Goal: Information Seeking & Learning: Learn about a topic

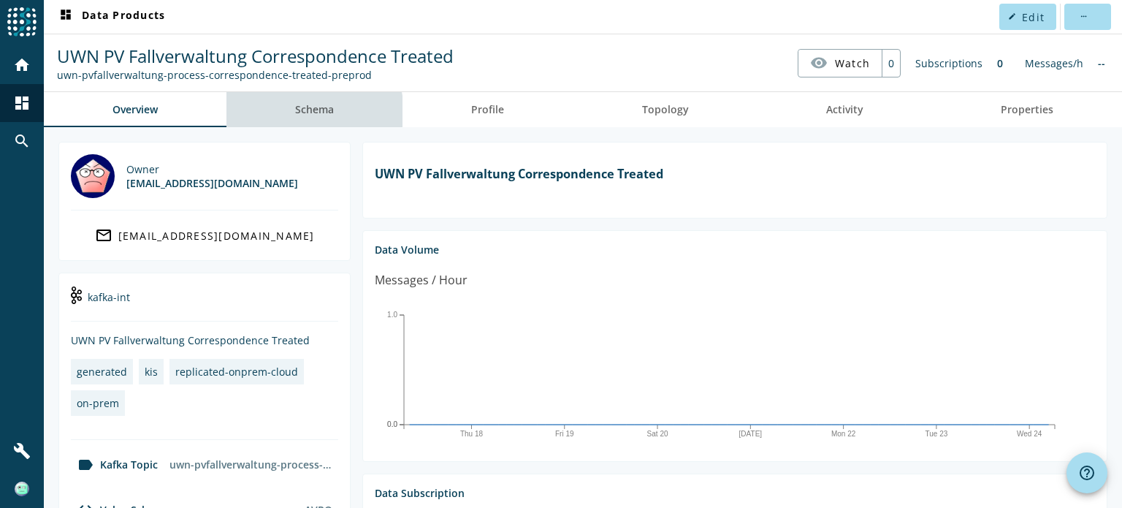
click at [310, 118] on span "Schema" at bounding box center [314, 109] width 39 height 35
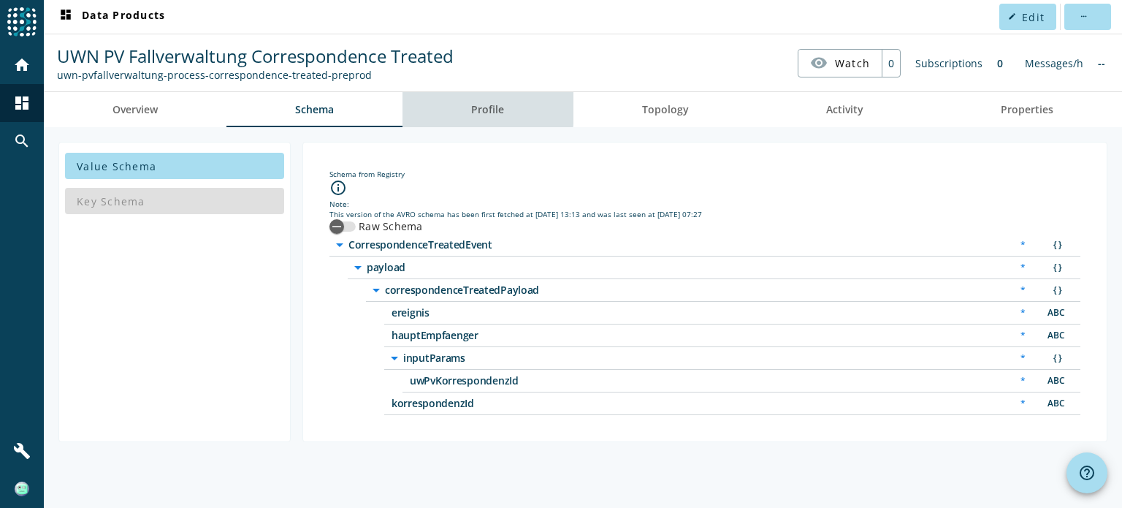
click at [479, 107] on span "Profile" at bounding box center [487, 109] width 33 height 10
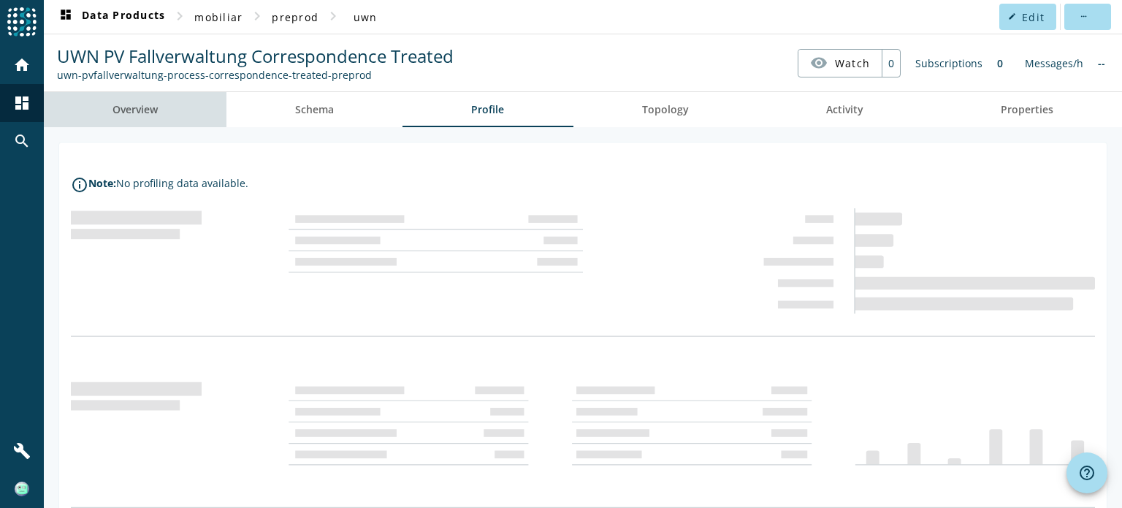
click at [160, 109] on link "Overview" at bounding box center [135, 109] width 183 height 35
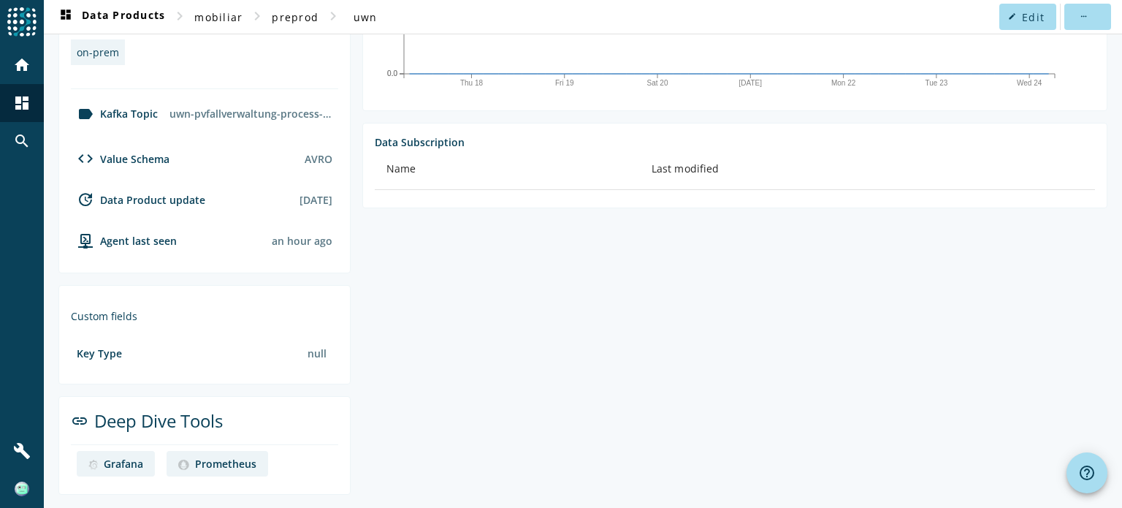
scroll to position [350, 0]
click at [123, 468] on div "Grafana" at bounding box center [123, 464] width 39 height 14
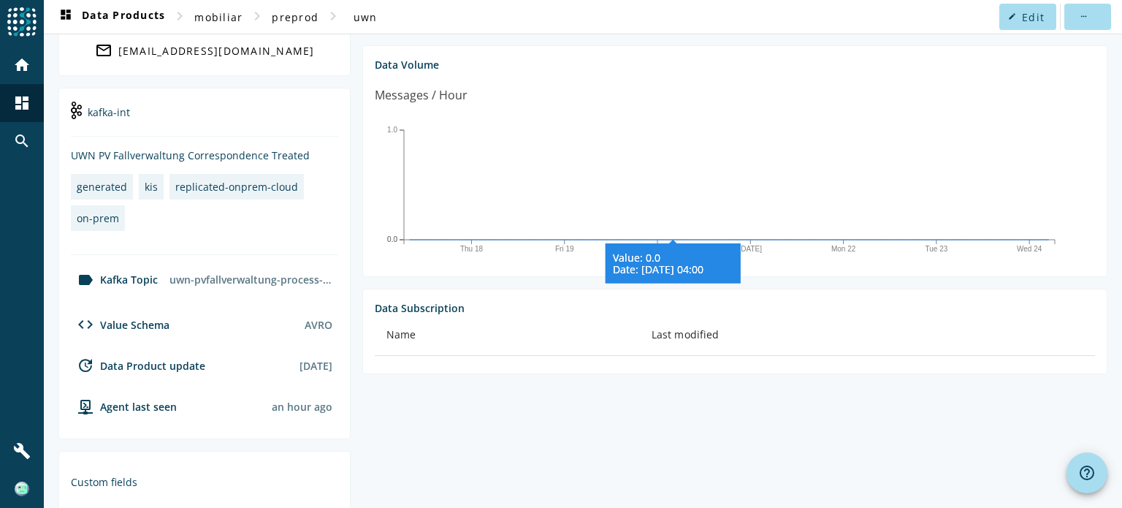
scroll to position [0, 0]
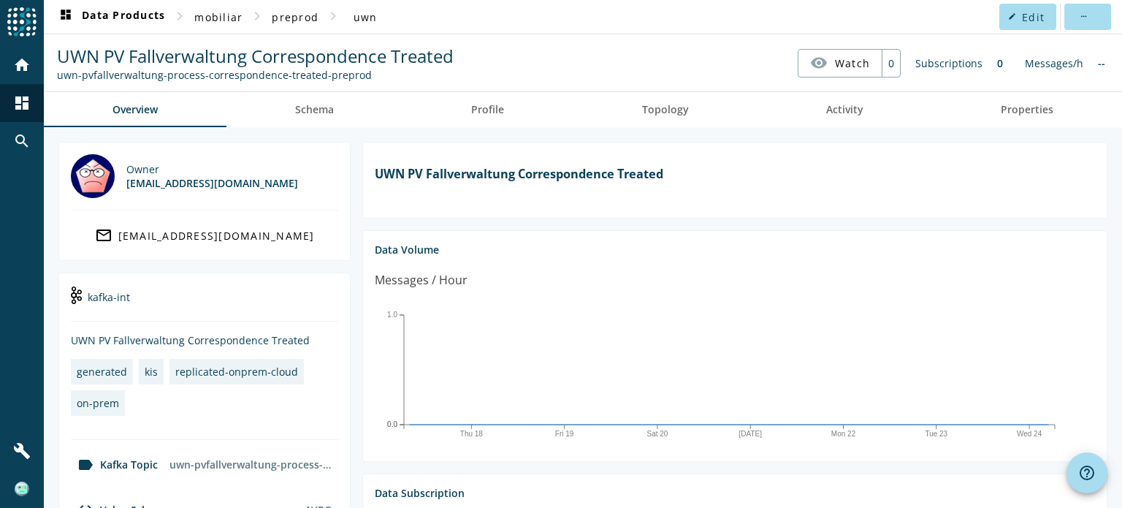
scroll to position [351, 0]
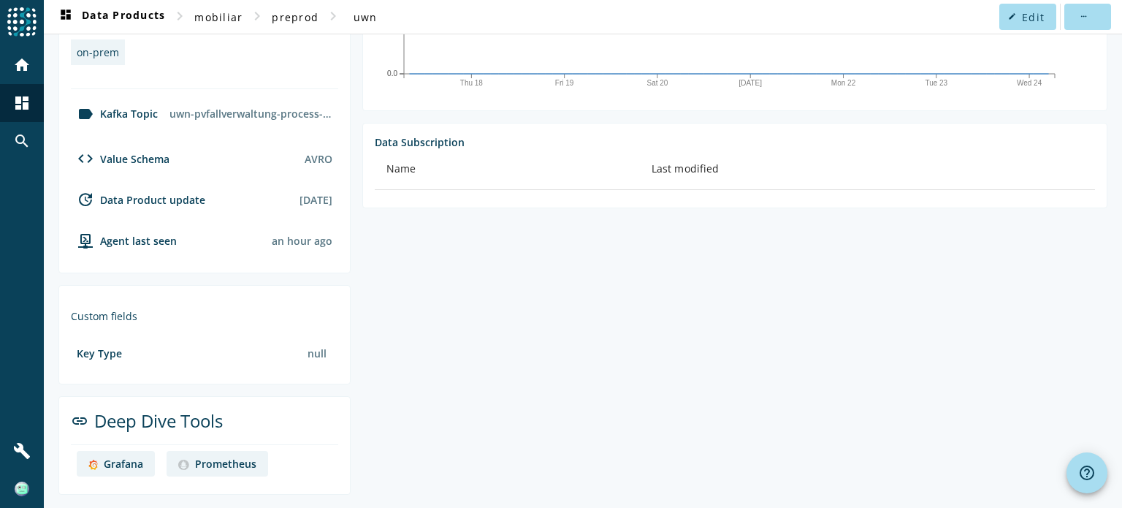
click at [130, 458] on div "Grafana" at bounding box center [123, 464] width 39 height 14
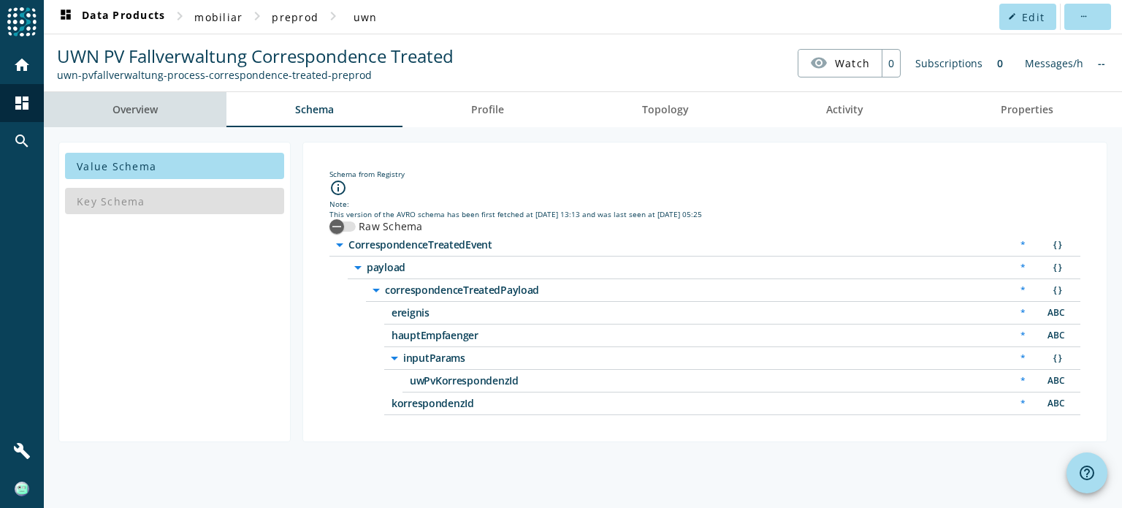
click at [150, 109] on span "Overview" at bounding box center [135, 109] width 45 height 10
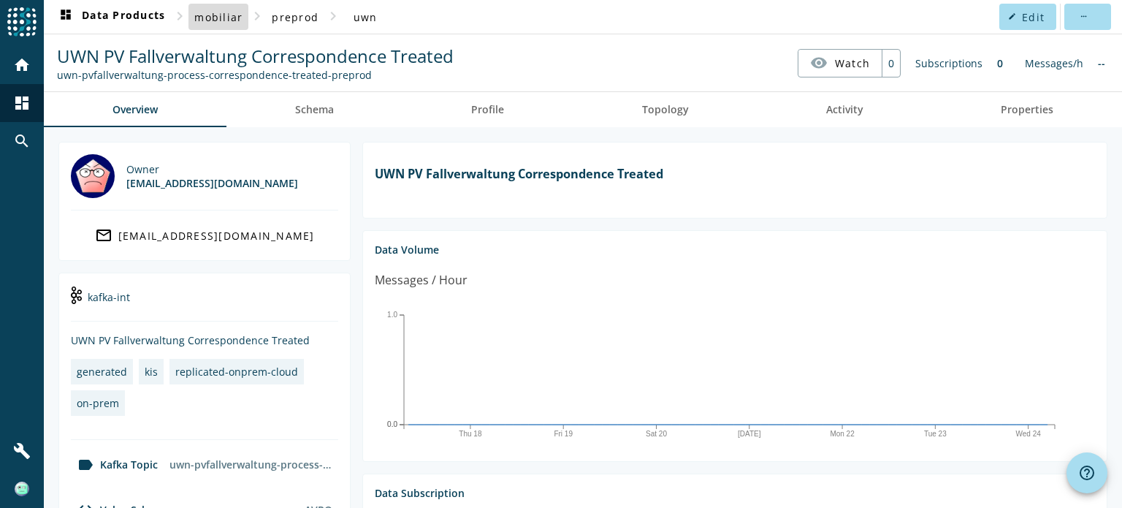
click at [219, 20] on span "mobiliar" at bounding box center [218, 17] width 48 height 14
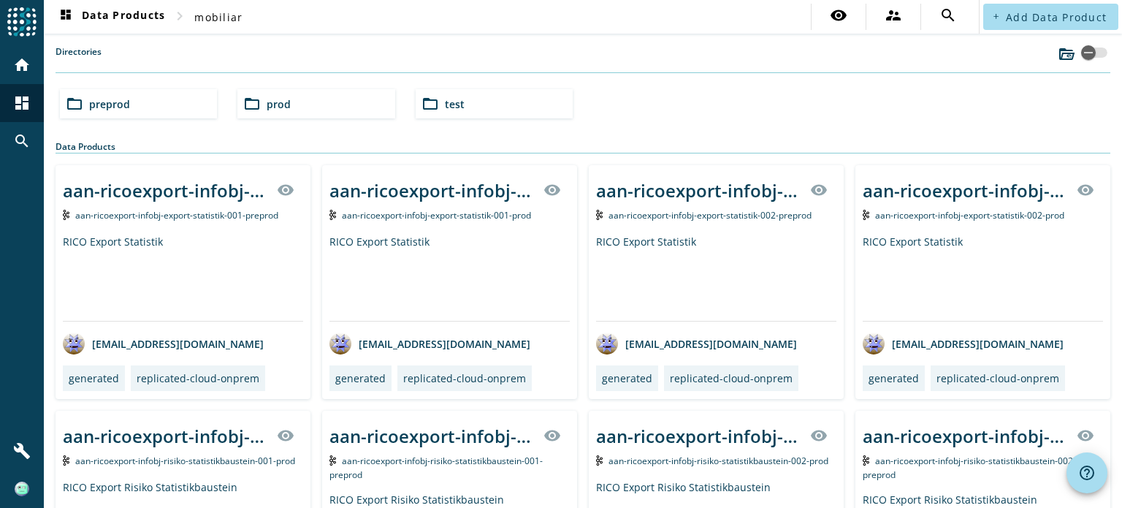
click at [435, 102] on mat-icon "folder_open" at bounding box center [431, 104] width 18 height 18
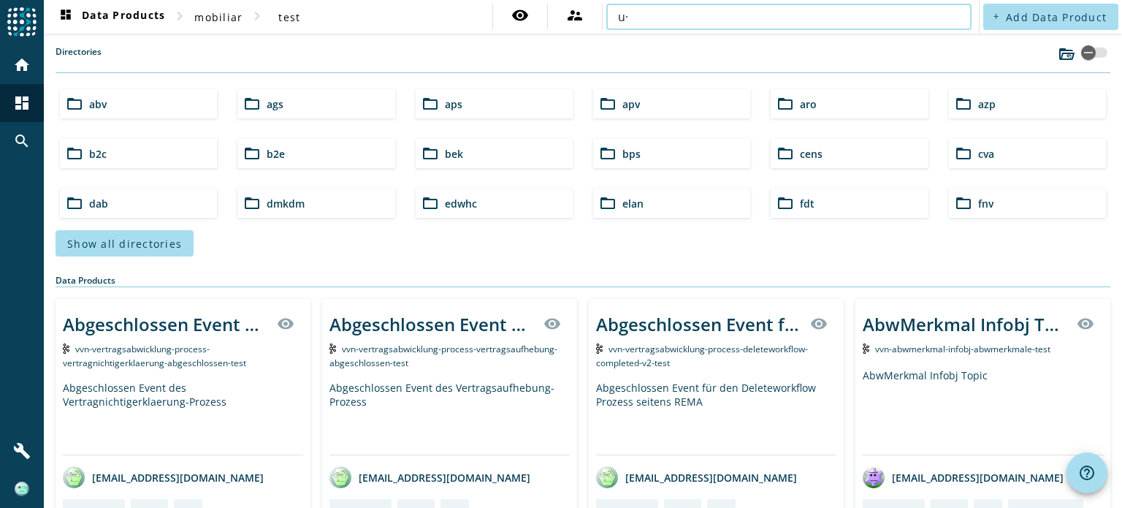
type input "u"
type input "ư"
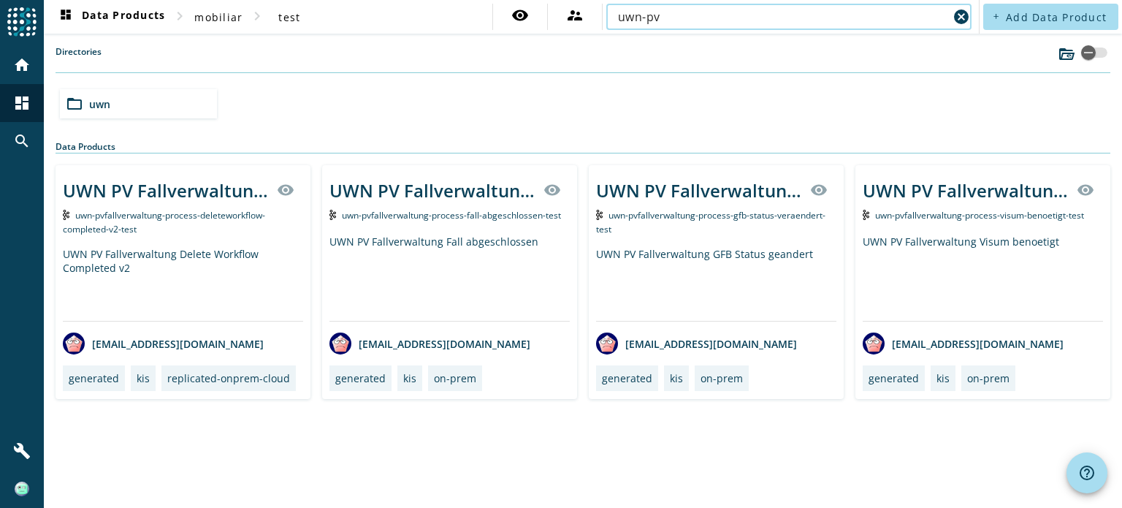
type input "uwn-pv"
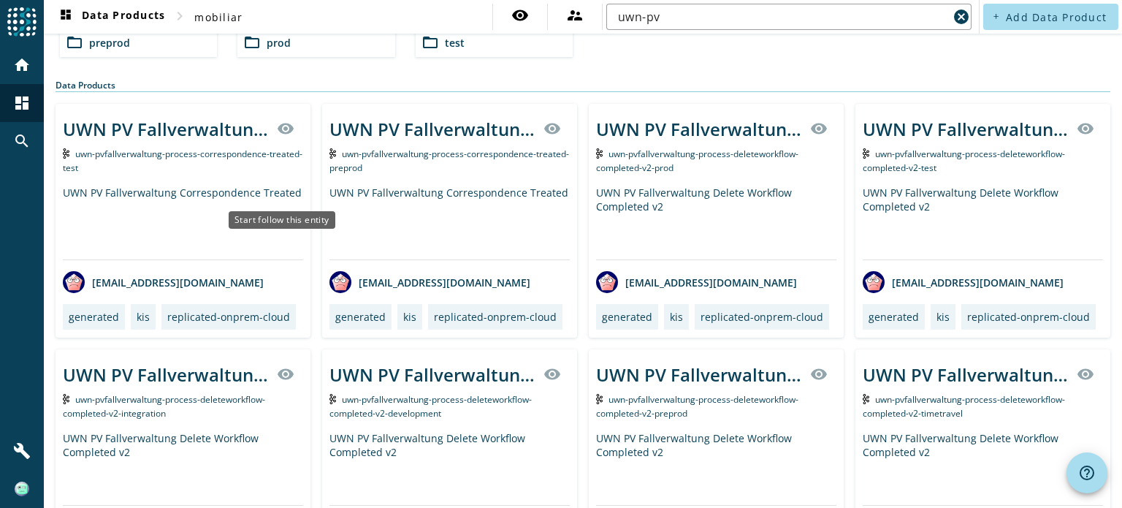
scroll to position [62, 0]
click at [212, 157] on div "uwn-pvfallverwaltung-process-correspondence-treated-test" at bounding box center [183, 159] width 240 height 28
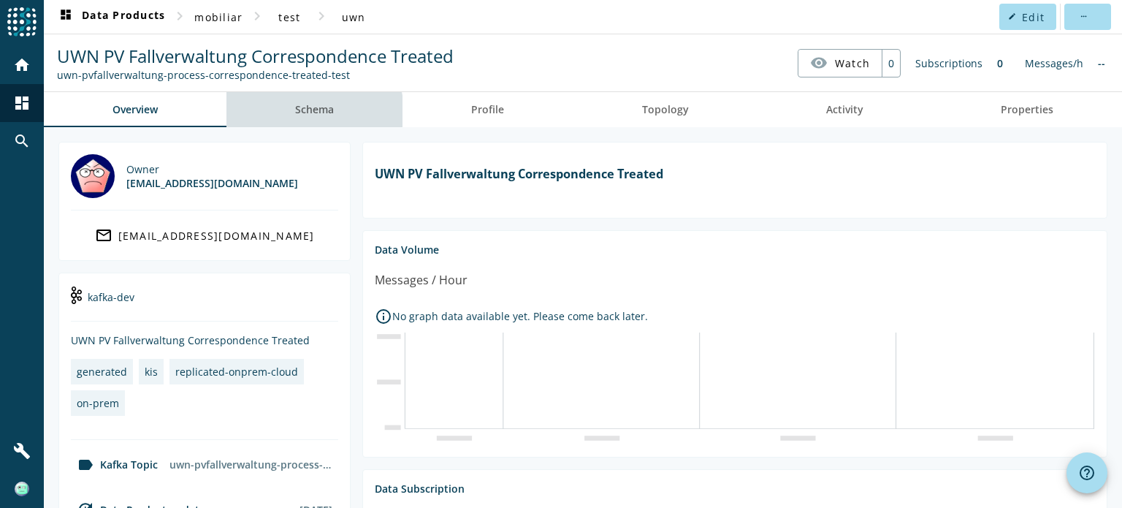
click at [289, 121] on link "Schema" at bounding box center [314, 109] width 176 height 35
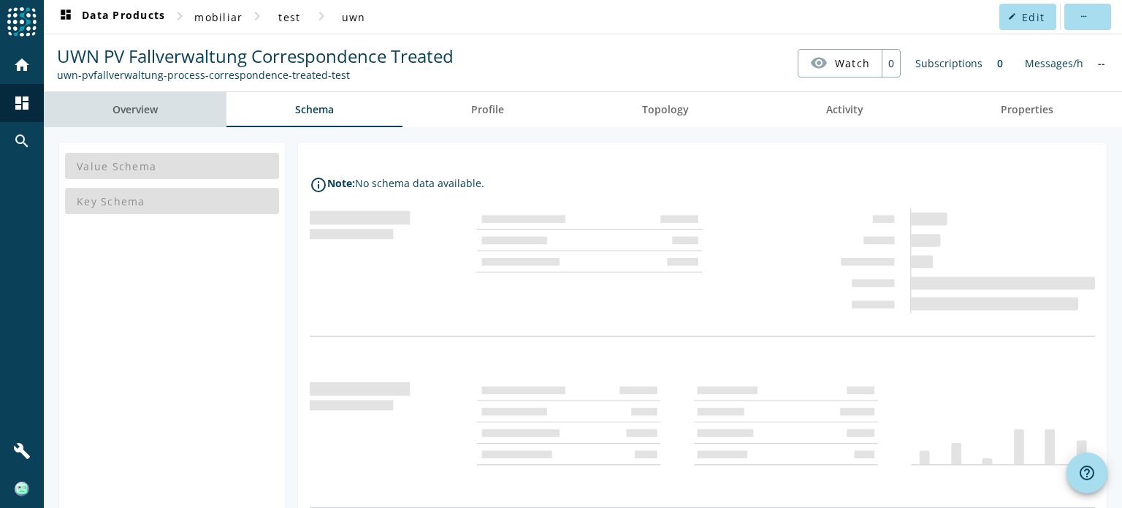
click at [175, 107] on link "Overview" at bounding box center [135, 109] width 183 height 35
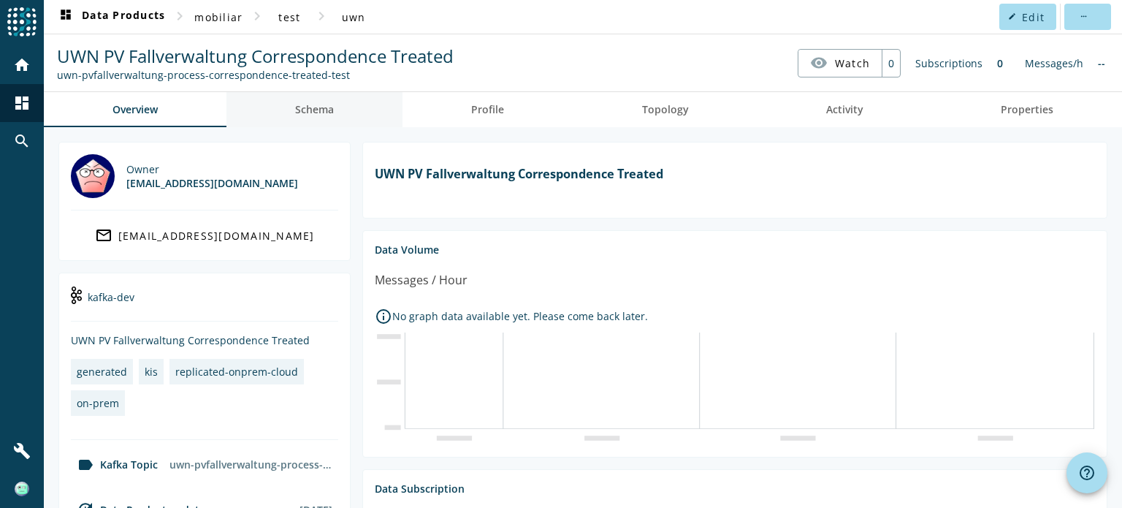
click at [322, 107] on span "Schema" at bounding box center [314, 109] width 39 height 10
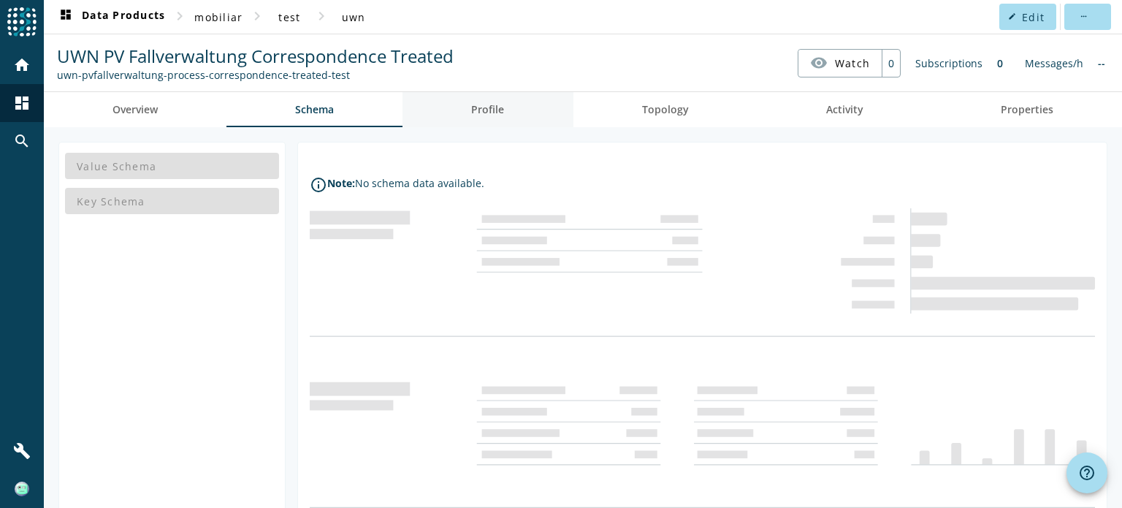
click at [482, 123] on span "Profile" at bounding box center [487, 109] width 33 height 35
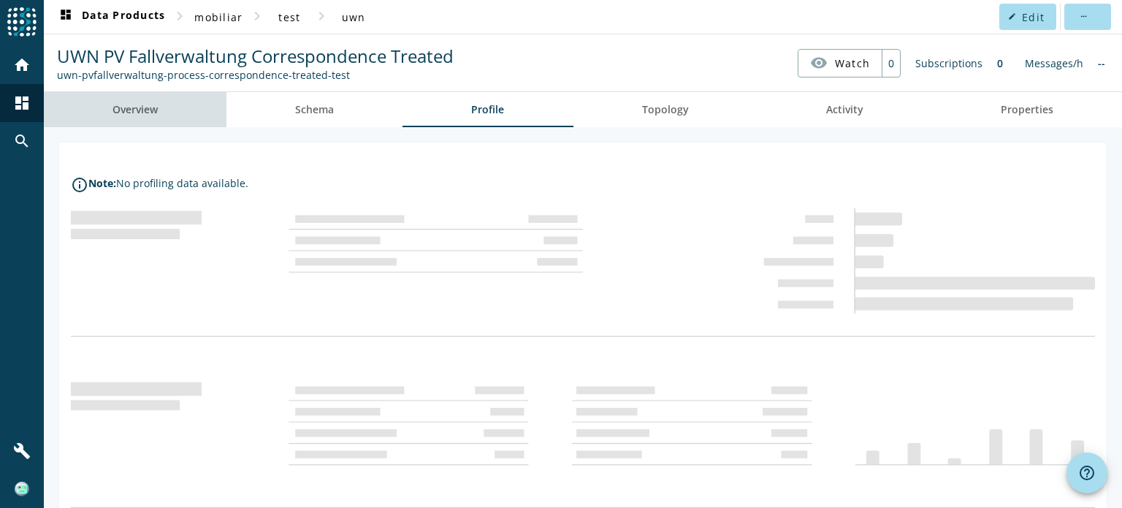
click at [170, 115] on link "Overview" at bounding box center [135, 109] width 183 height 35
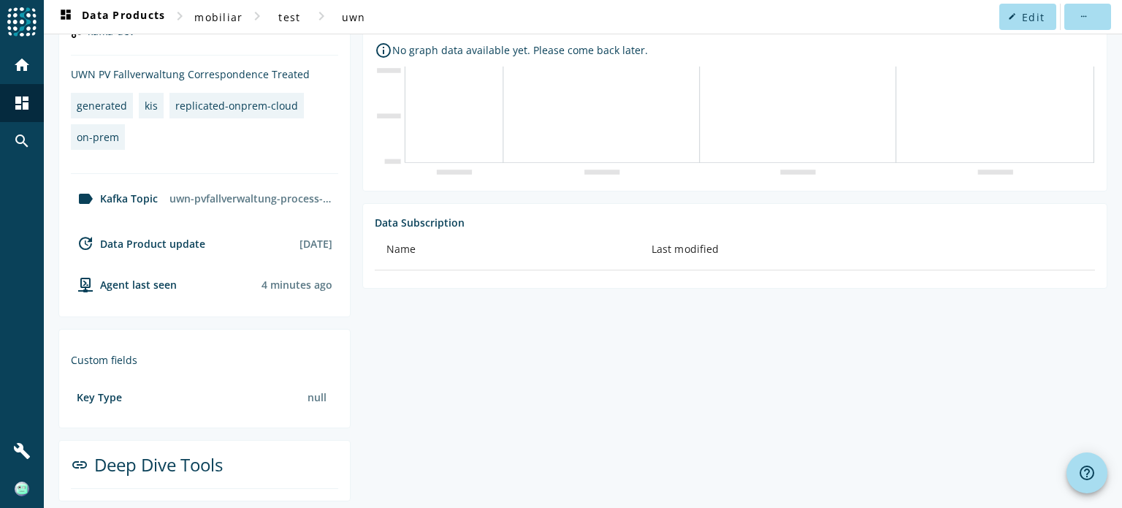
scroll to position [272, 0]
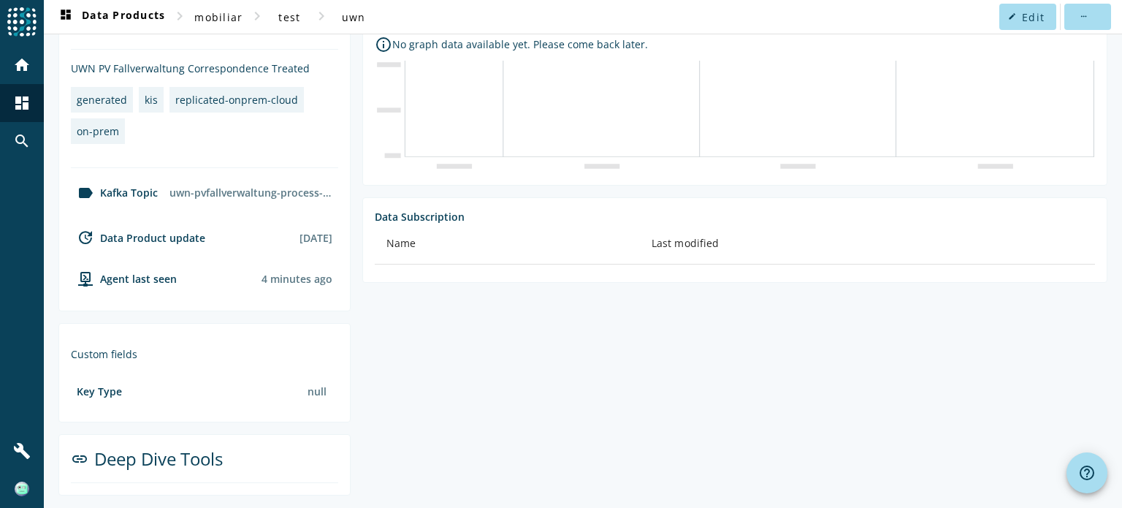
click at [551, 420] on section "UWN PV Fallverwaltung Correspondence Treated Data Volume Messages / Hour info_o…" at bounding box center [729, 182] width 757 height 625
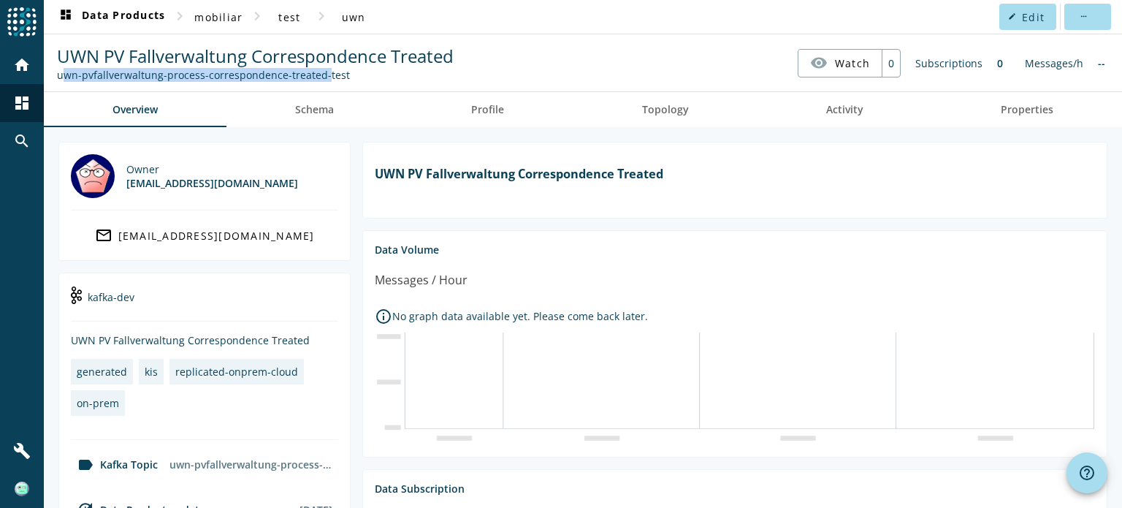
drag, startPoint x: 59, startPoint y: 76, endPoint x: 317, endPoint y: 75, distance: 257.9
click at [317, 75] on div "uwn-pvfallverwaltung-process-correspondence-treated-test" at bounding box center [255, 75] width 397 height 14
copy div "uwn-pvfallverwaltung-process-correspondence-treated"
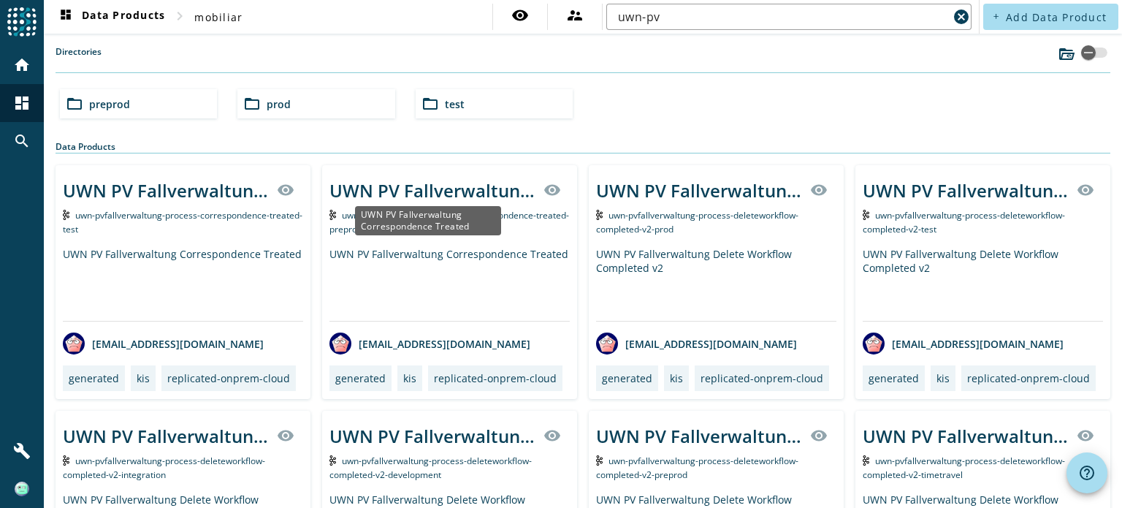
click at [459, 189] on div "UWN PV Fallverwaltung Correspondence Treated" at bounding box center [431, 190] width 205 height 24
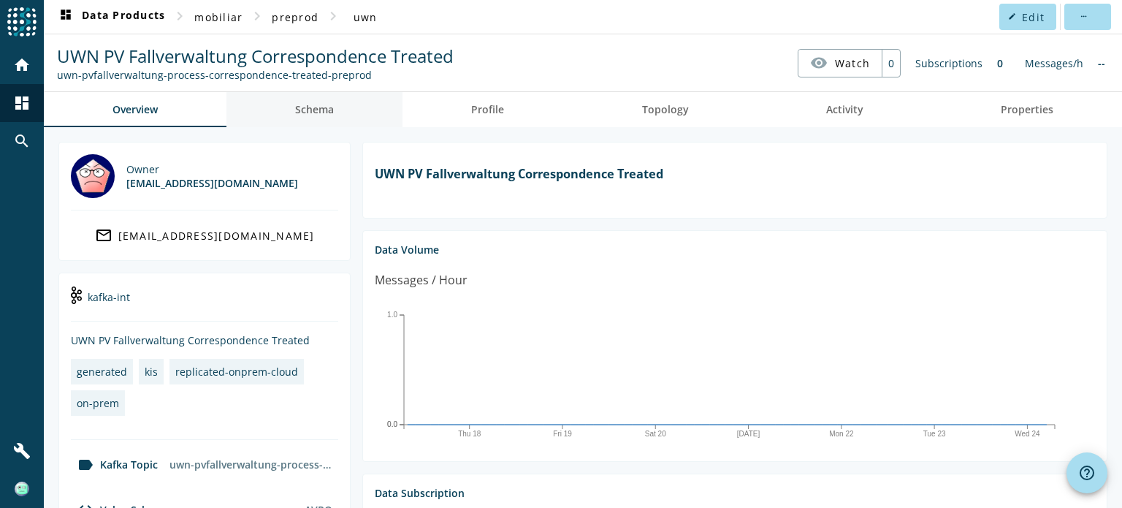
click at [327, 104] on span "Schema" at bounding box center [314, 109] width 39 height 10
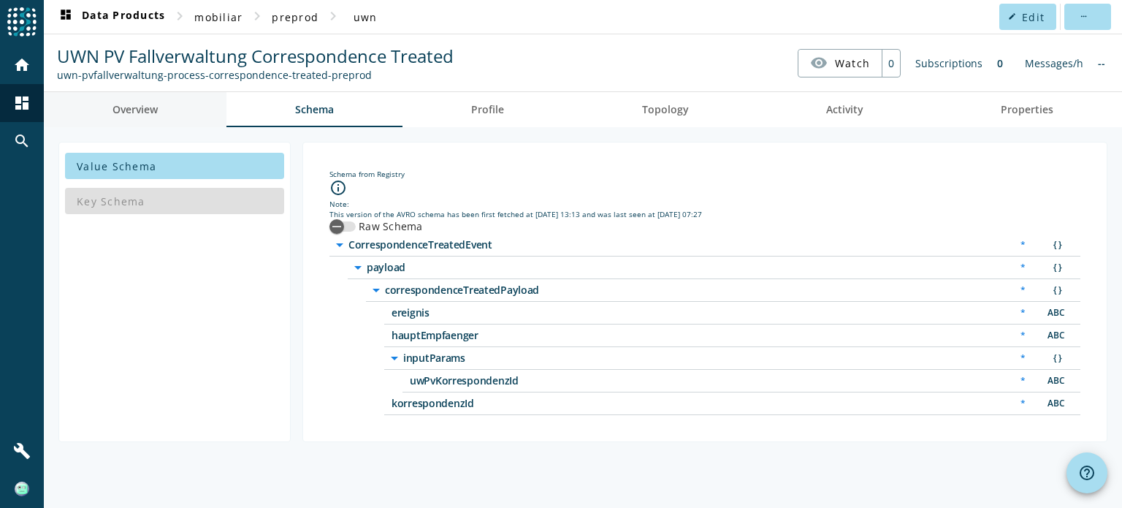
click at [174, 107] on link "Overview" at bounding box center [135, 109] width 183 height 35
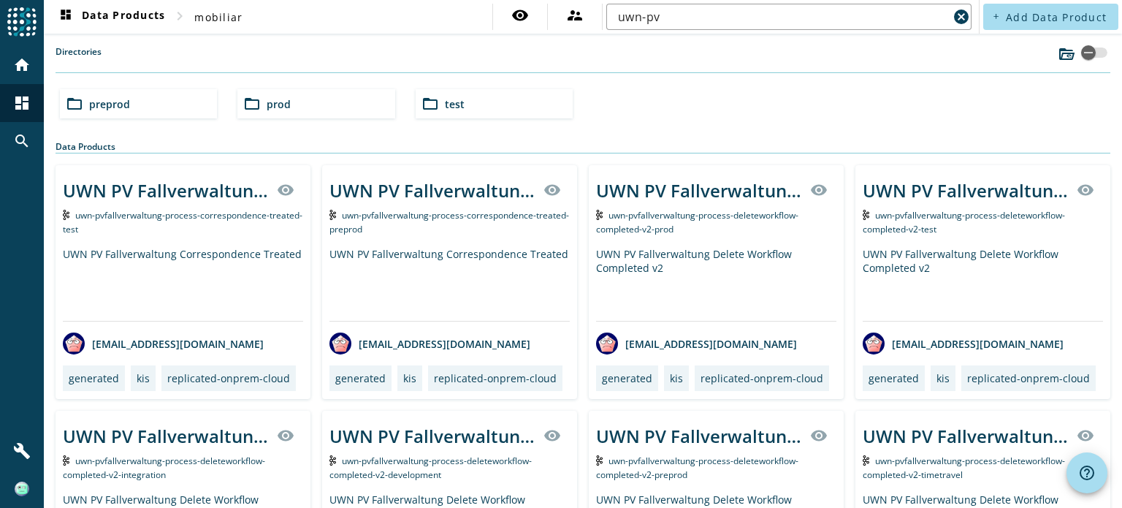
click at [162, 235] on div "UWN PV Fallverwaltung Correspondence Treated visibility uwn-pvfallverwaltung-pr…" at bounding box center [183, 282] width 255 height 234
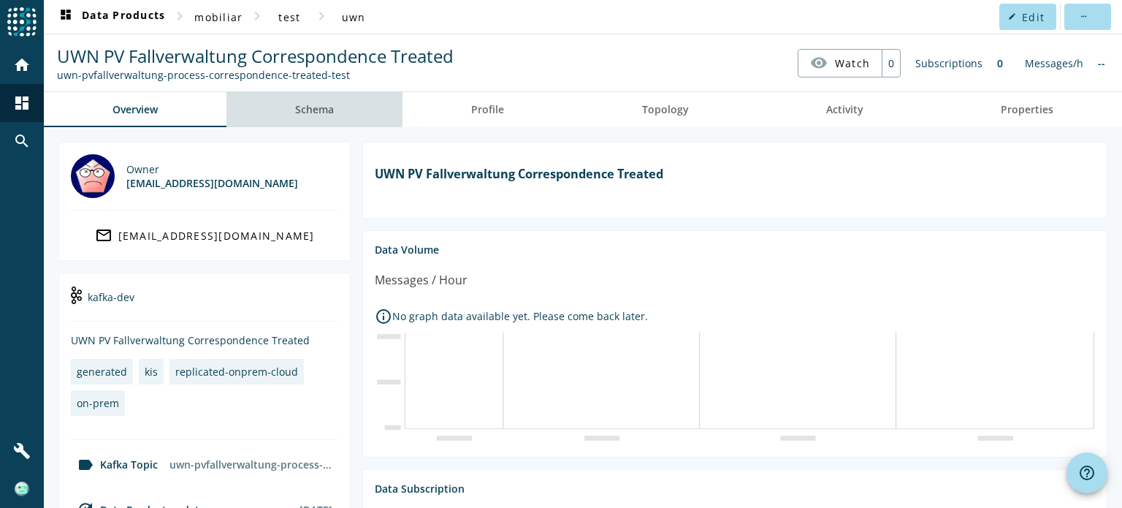
click at [301, 104] on span "Schema" at bounding box center [314, 109] width 39 height 10
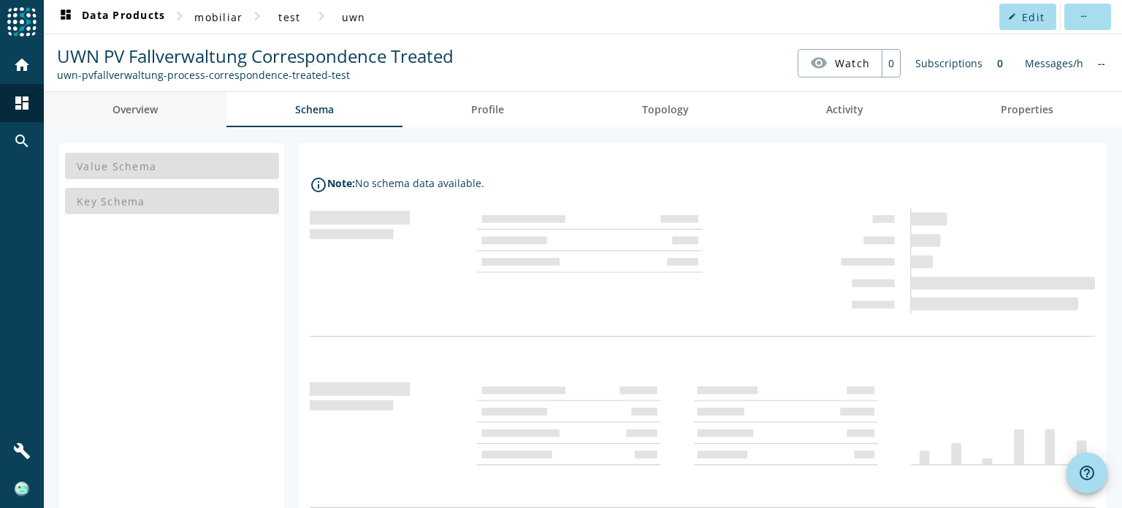
click at [153, 114] on span "Overview" at bounding box center [135, 109] width 45 height 10
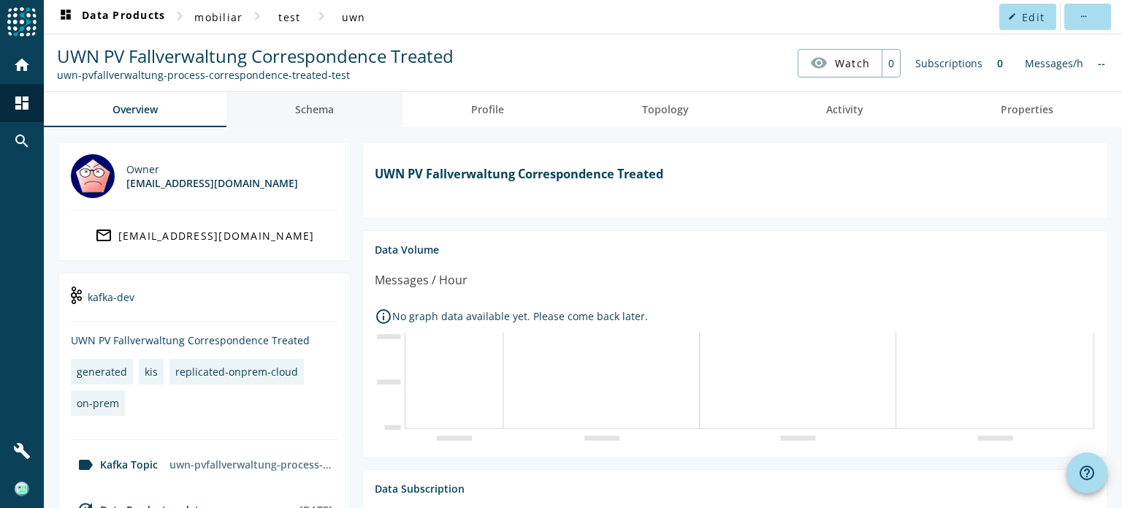
click at [292, 112] on link "Schema" at bounding box center [314, 109] width 176 height 35
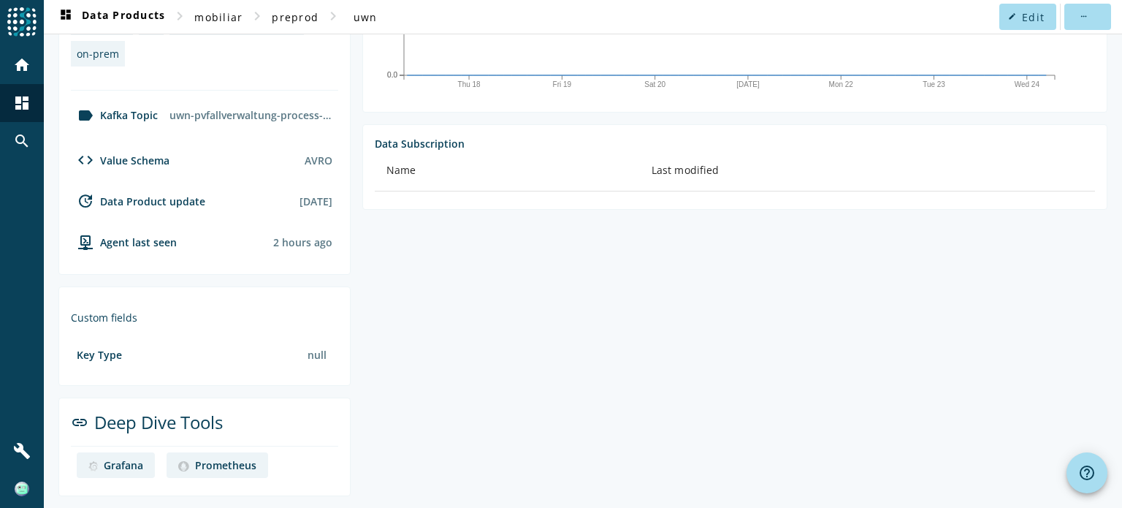
scroll to position [321, 0]
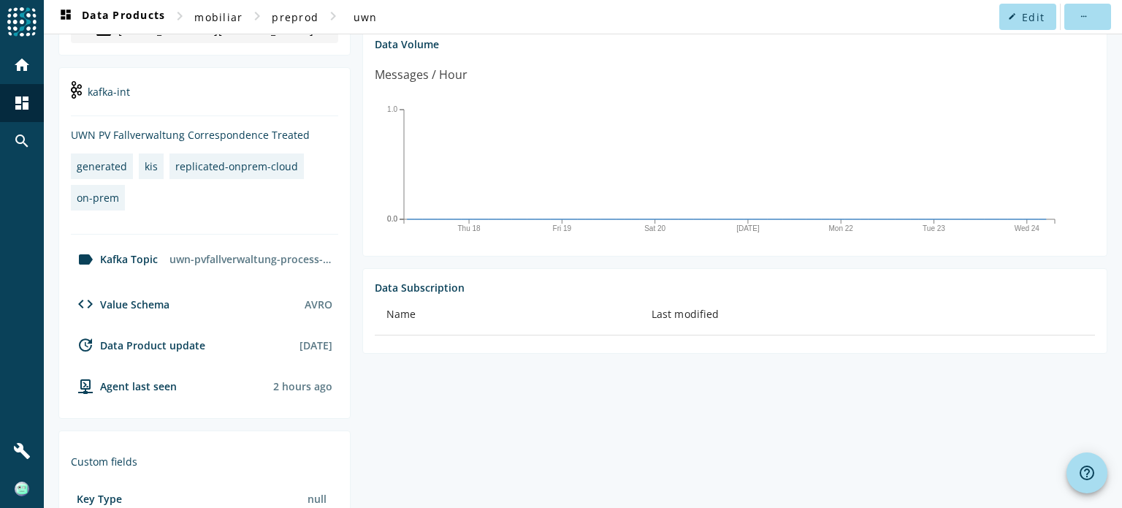
scroll to position [210, 0]
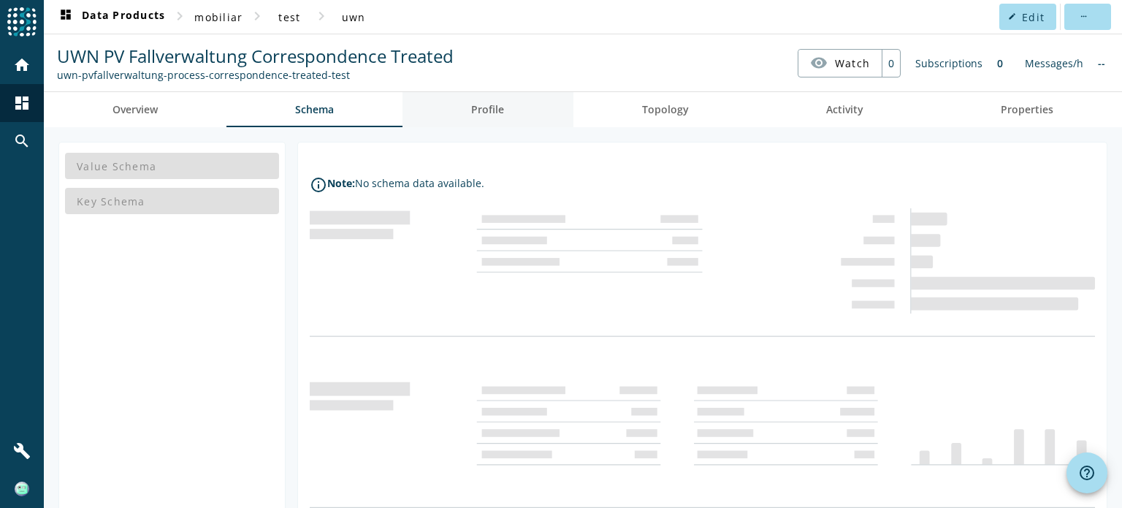
click at [489, 99] on span "Profile" at bounding box center [487, 109] width 33 height 35
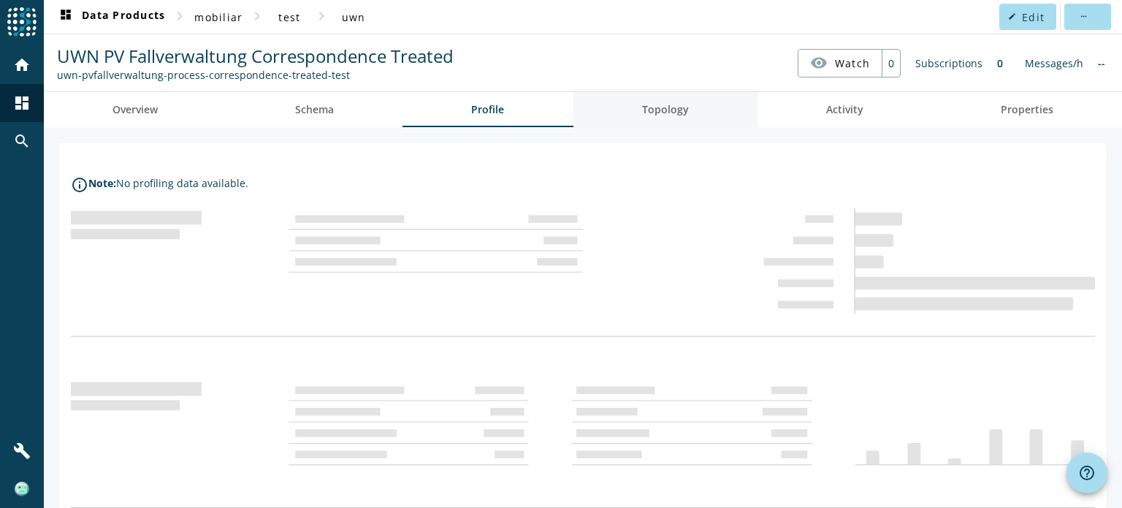
click at [633, 104] on link "Topology" at bounding box center [665, 109] width 184 height 35
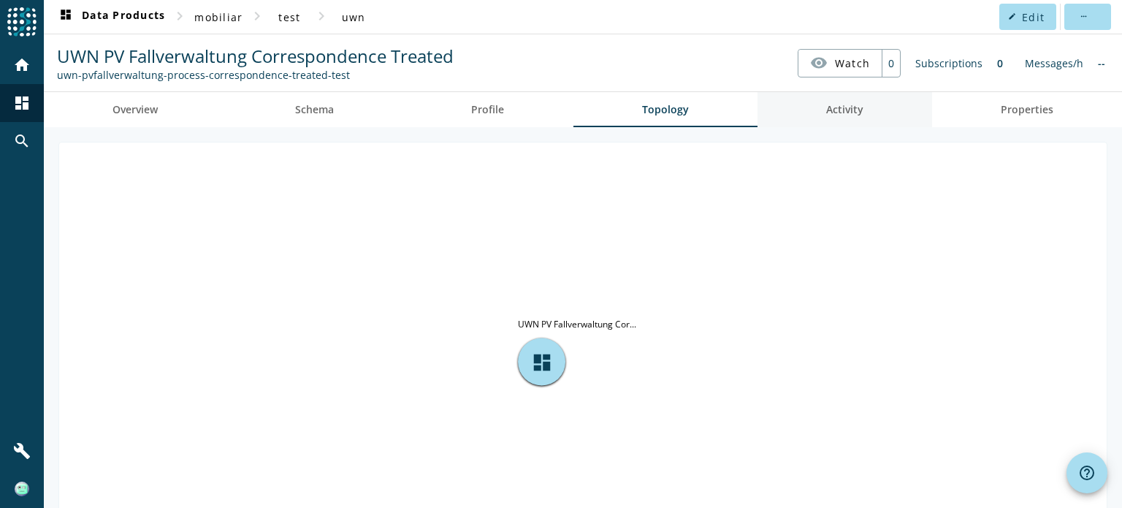
click at [844, 104] on span "Activity" at bounding box center [844, 109] width 37 height 10
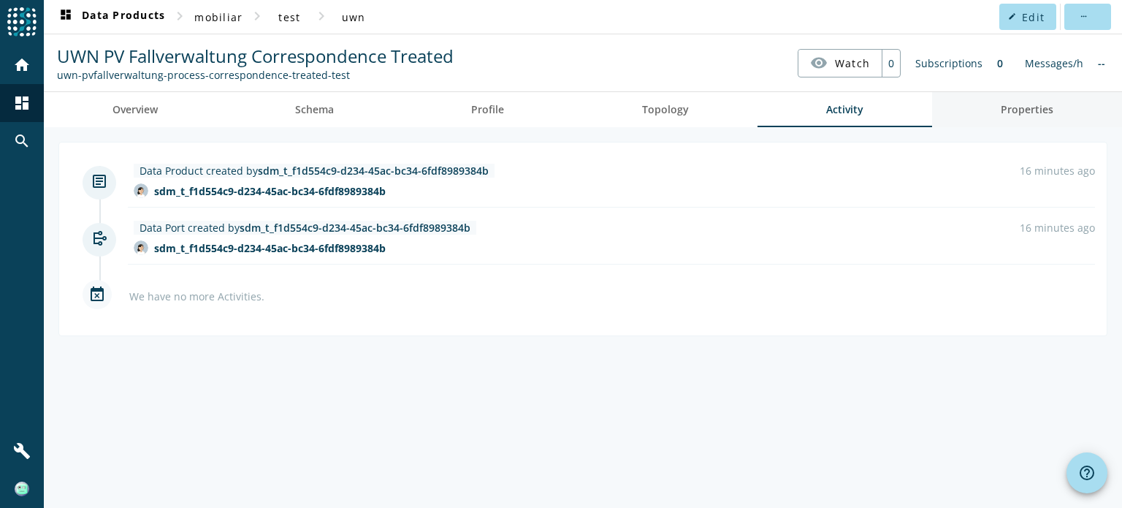
click at [1039, 117] on span "Properties" at bounding box center [1027, 109] width 53 height 35
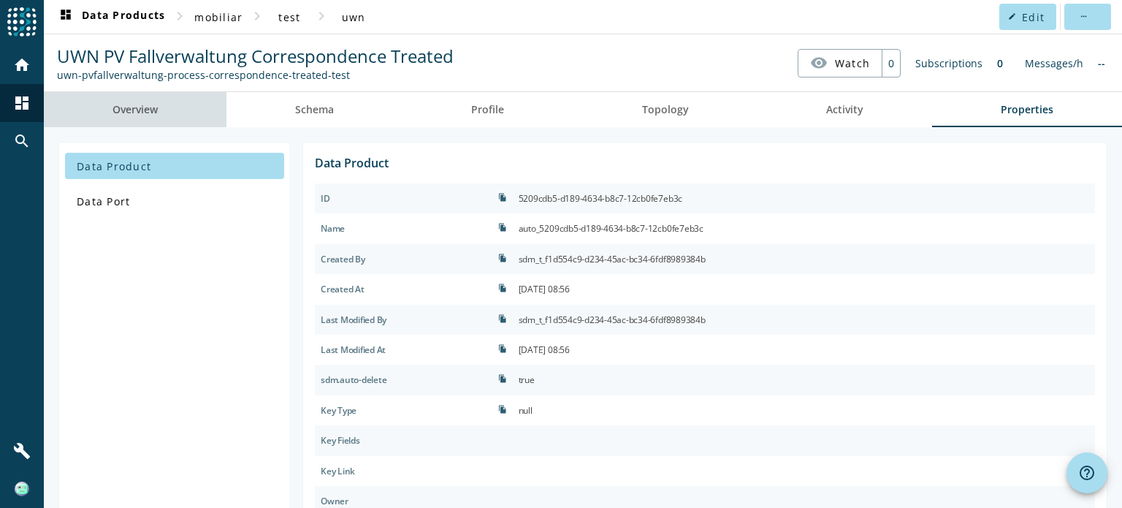
click at [127, 98] on span "Overview" at bounding box center [135, 109] width 45 height 35
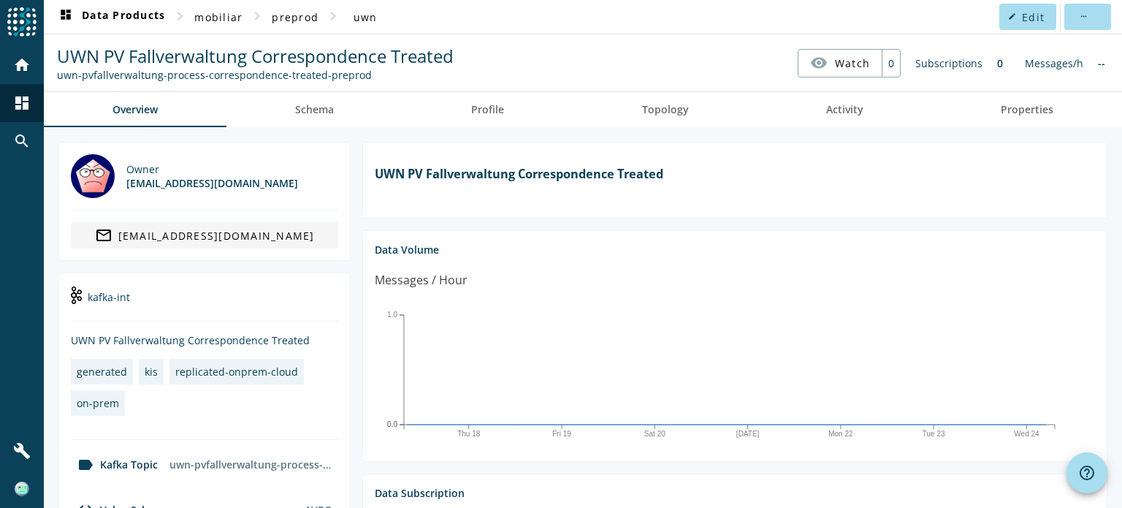
scroll to position [351, 0]
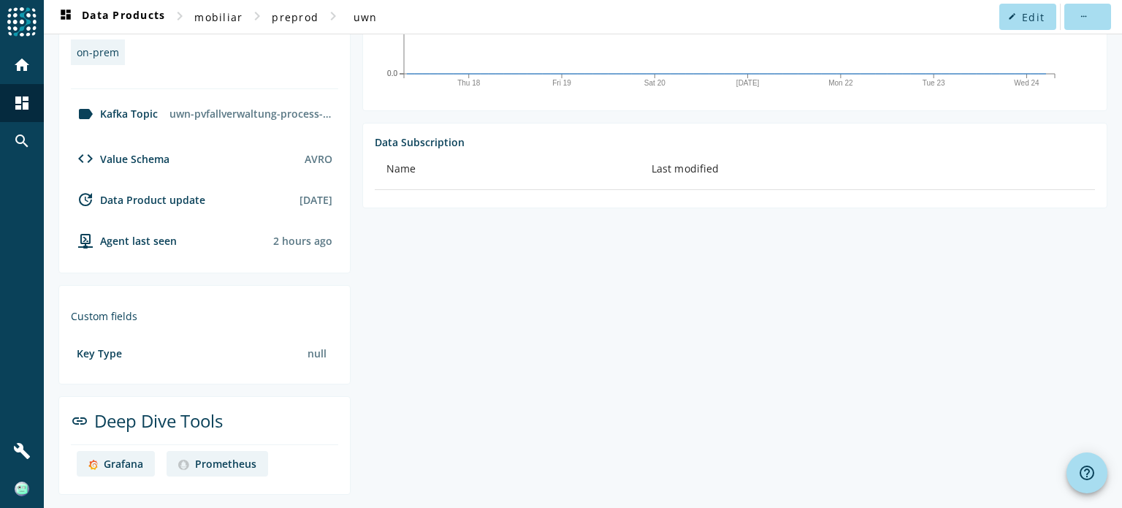
click at [121, 466] on div "Grafana" at bounding box center [123, 464] width 39 height 14
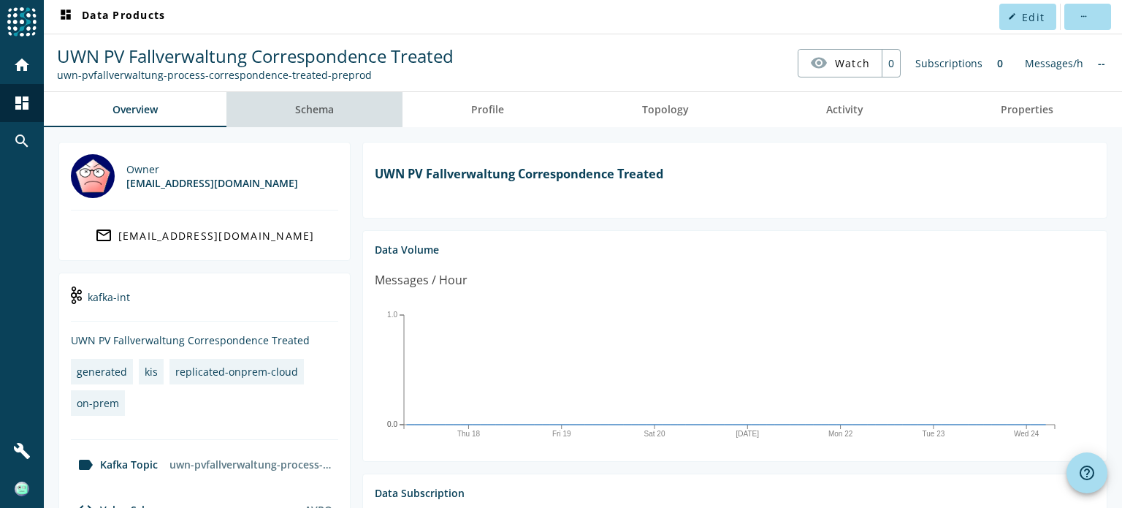
click at [323, 113] on span "Schema" at bounding box center [314, 109] width 39 height 10
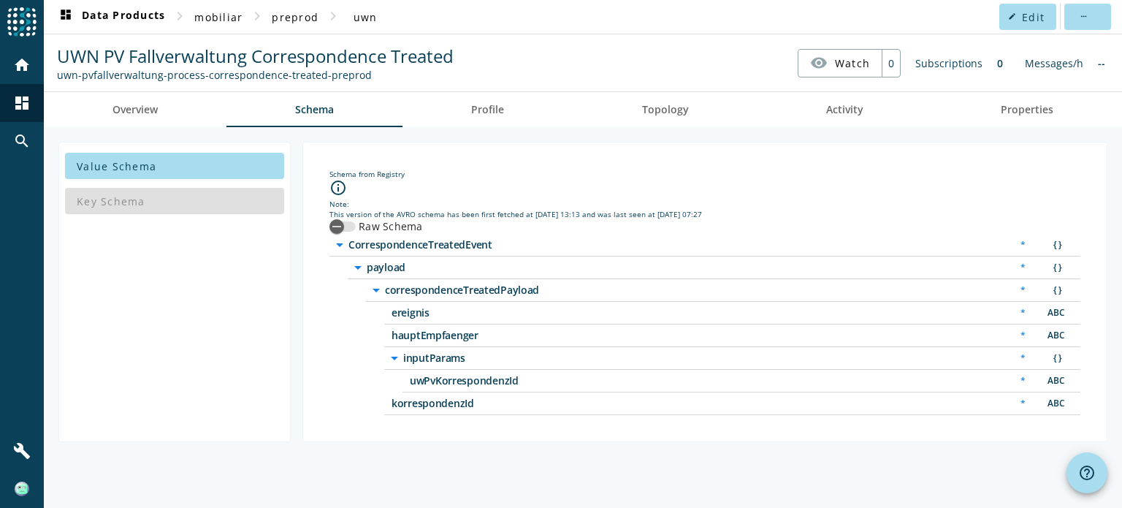
click at [389, 246] on span "CorrespondenceTreatedEvent" at bounding box center [530, 245] width 365 height 10
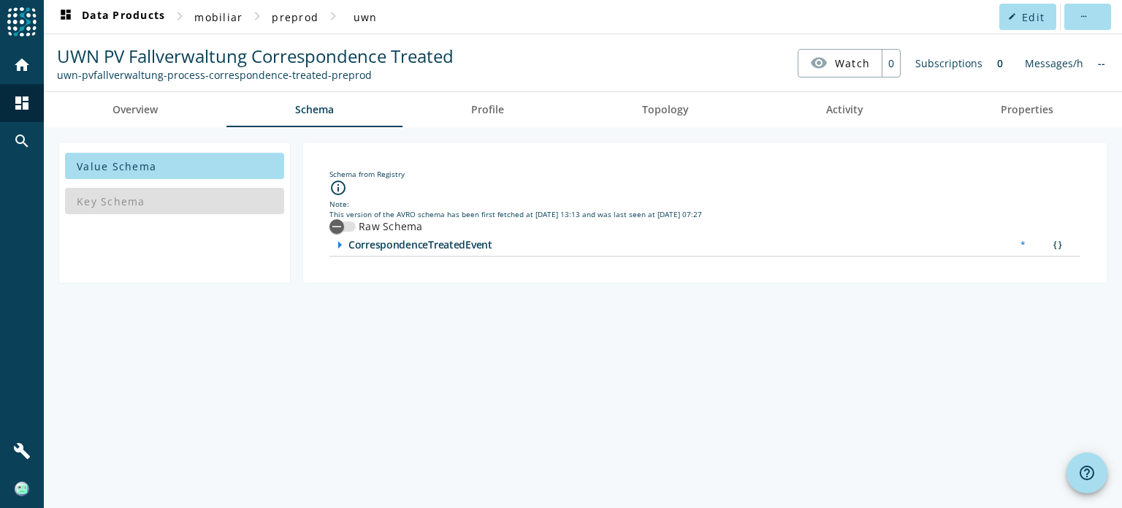
click at [389, 246] on span "CorrespondenceTreatedEvent" at bounding box center [530, 245] width 365 height 10
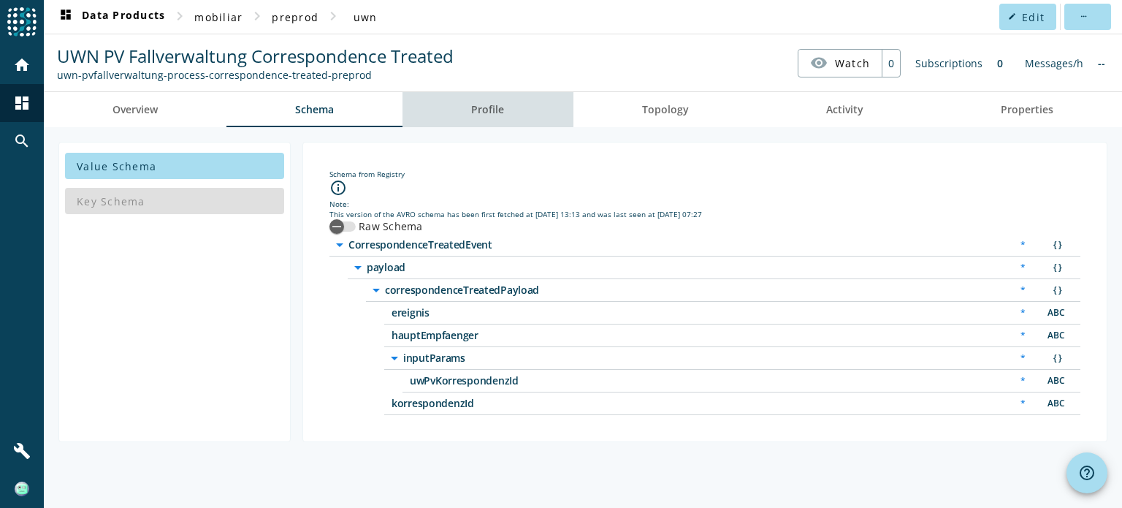
click at [482, 106] on span "Profile" at bounding box center [487, 109] width 33 height 10
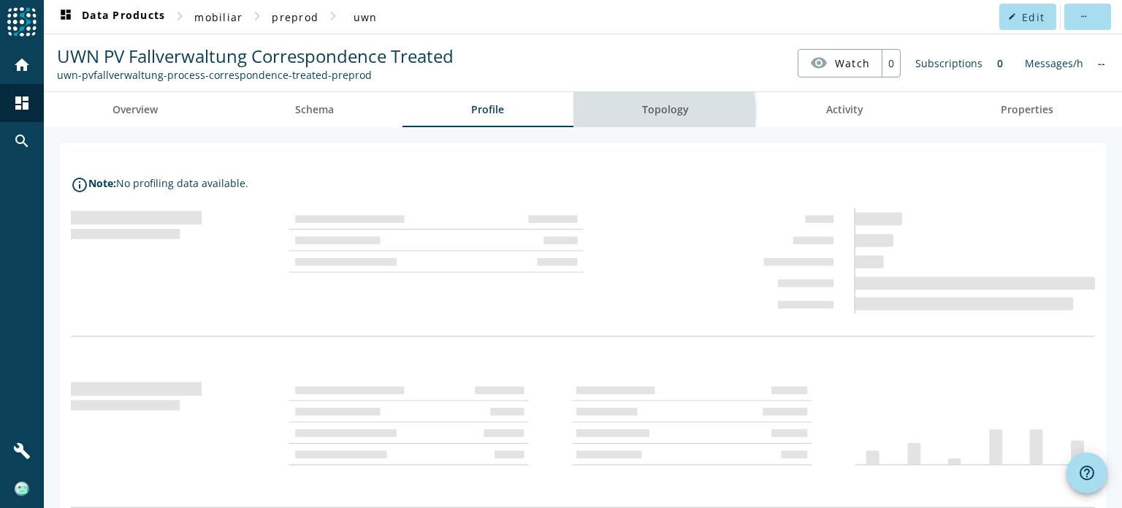
click at [642, 113] on span "Topology" at bounding box center [665, 109] width 47 height 10
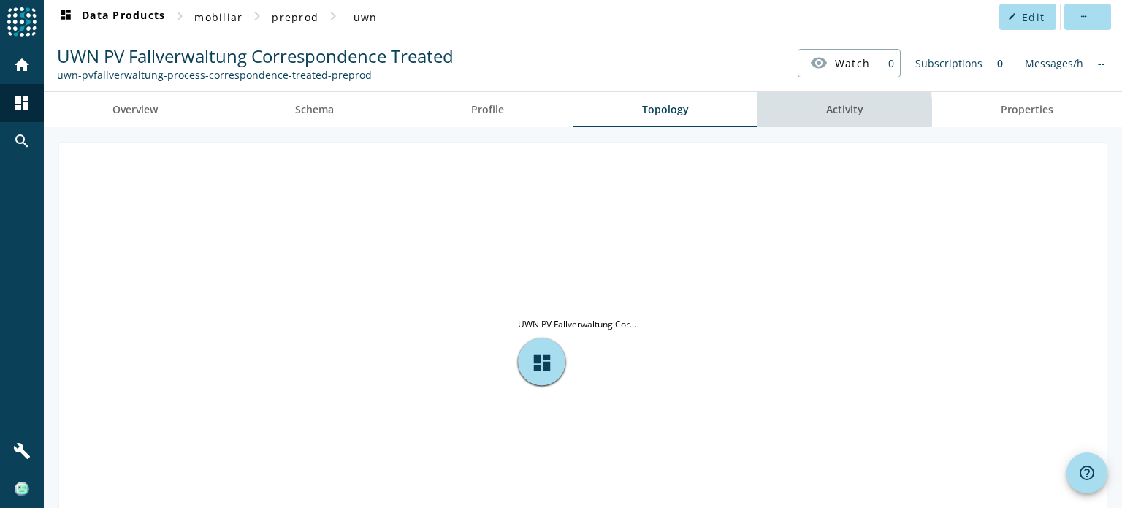
click at [826, 120] on span "Activity" at bounding box center [844, 109] width 37 height 35
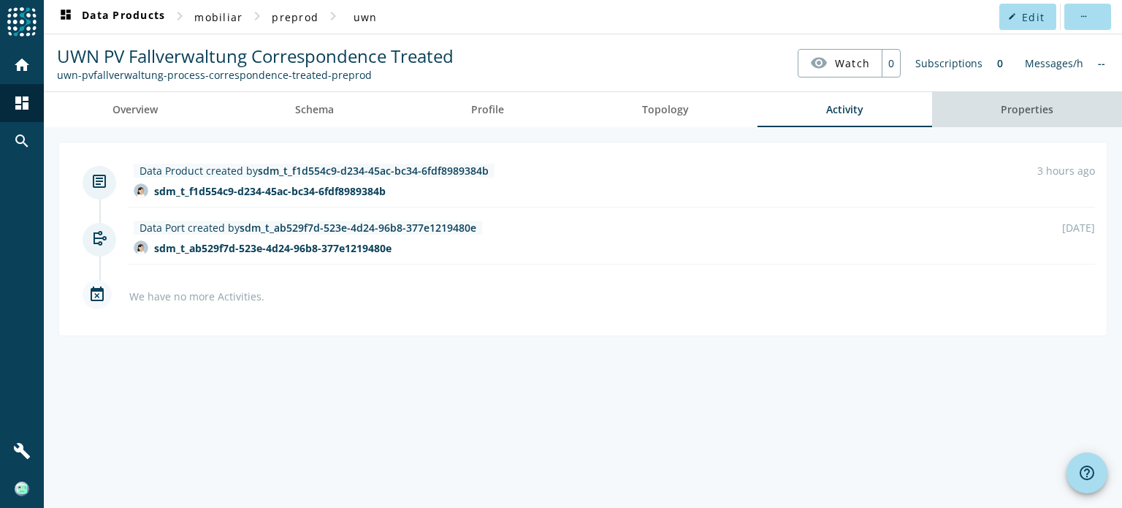
click at [1034, 121] on span "Properties" at bounding box center [1027, 109] width 53 height 35
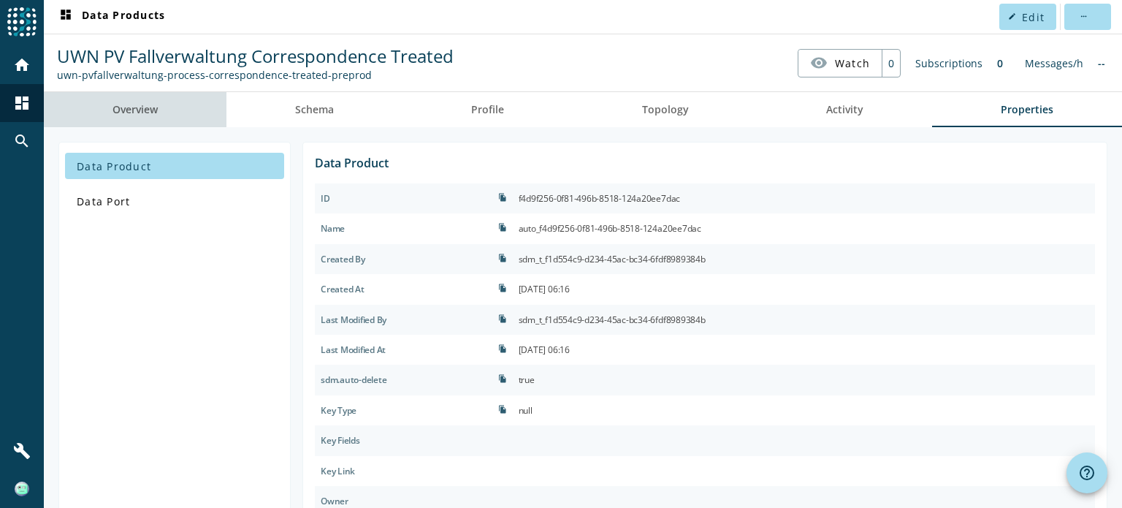
click at [148, 108] on span "Overview" at bounding box center [135, 109] width 45 height 10
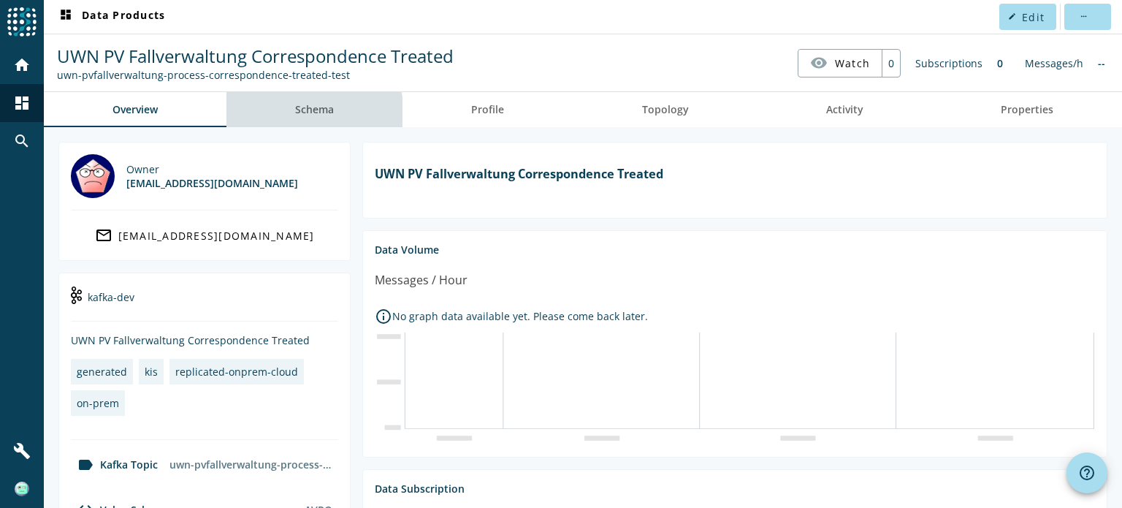
click at [312, 113] on span "Schema" at bounding box center [314, 109] width 39 height 10
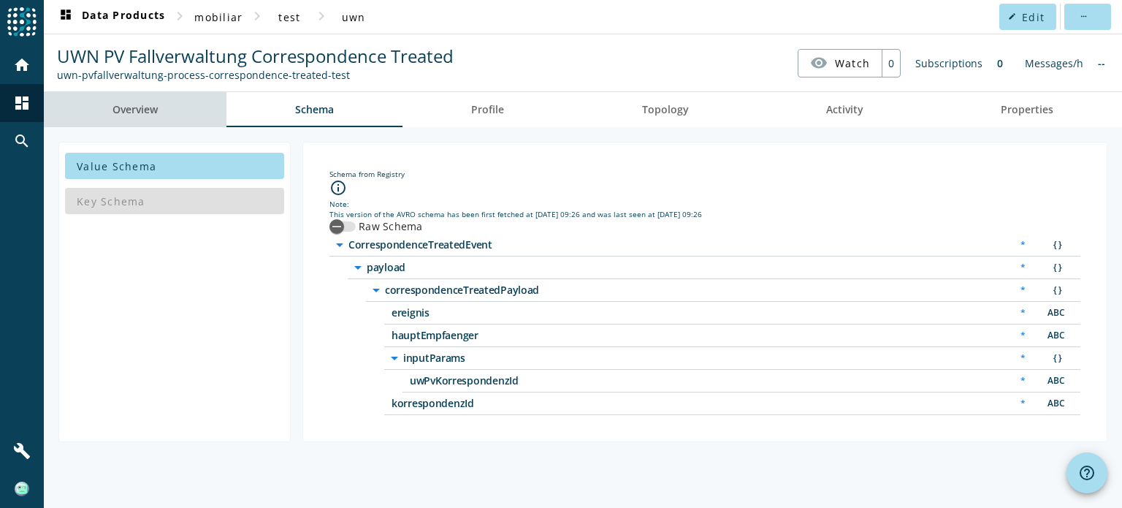
click at [158, 117] on span "Overview" at bounding box center [135, 109] width 45 height 35
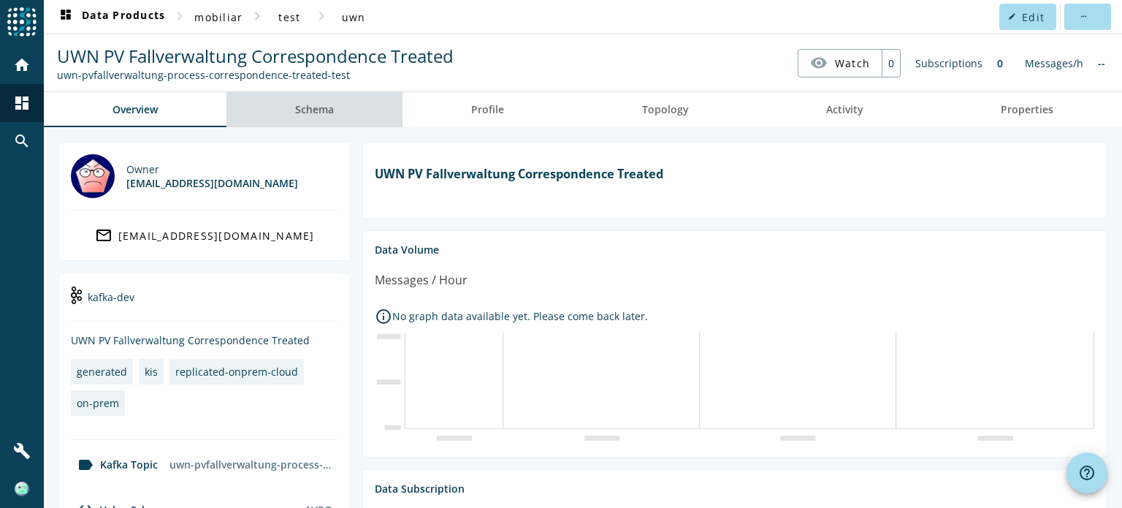
click at [324, 116] on span "Schema" at bounding box center [314, 109] width 39 height 35
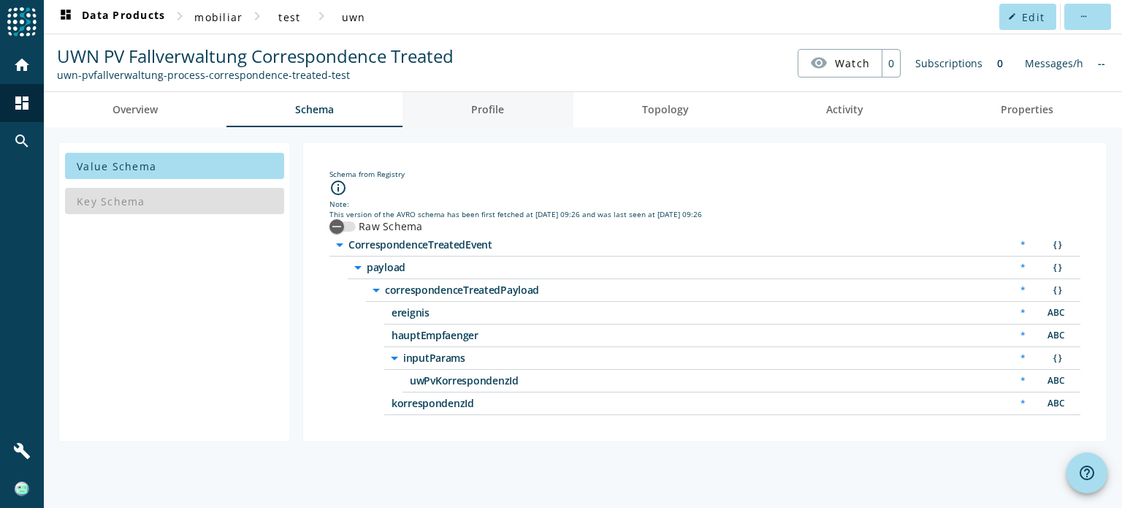
click at [479, 96] on span "Profile" at bounding box center [487, 109] width 33 height 35
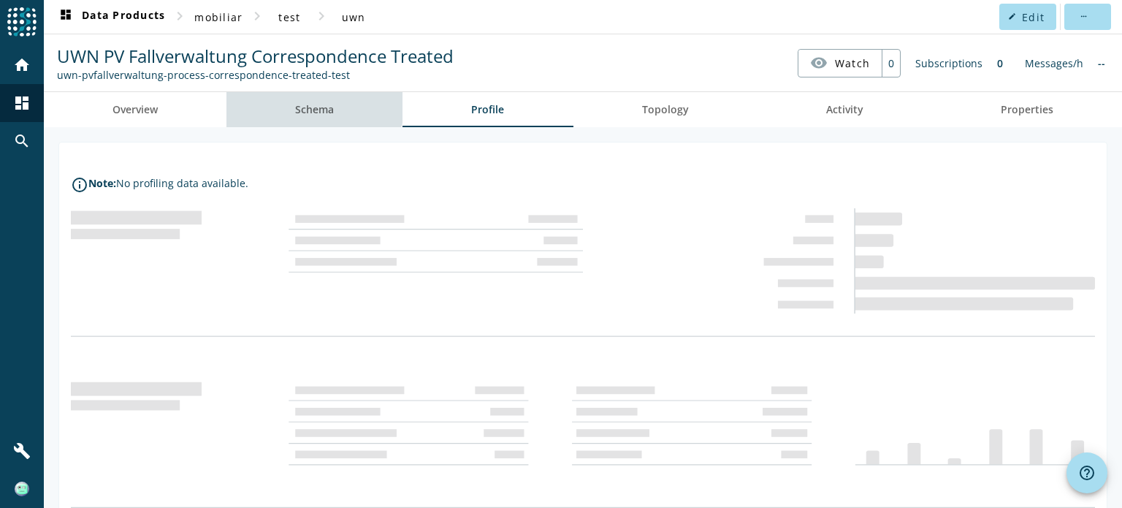
click at [305, 99] on span "Schema" at bounding box center [314, 109] width 39 height 35
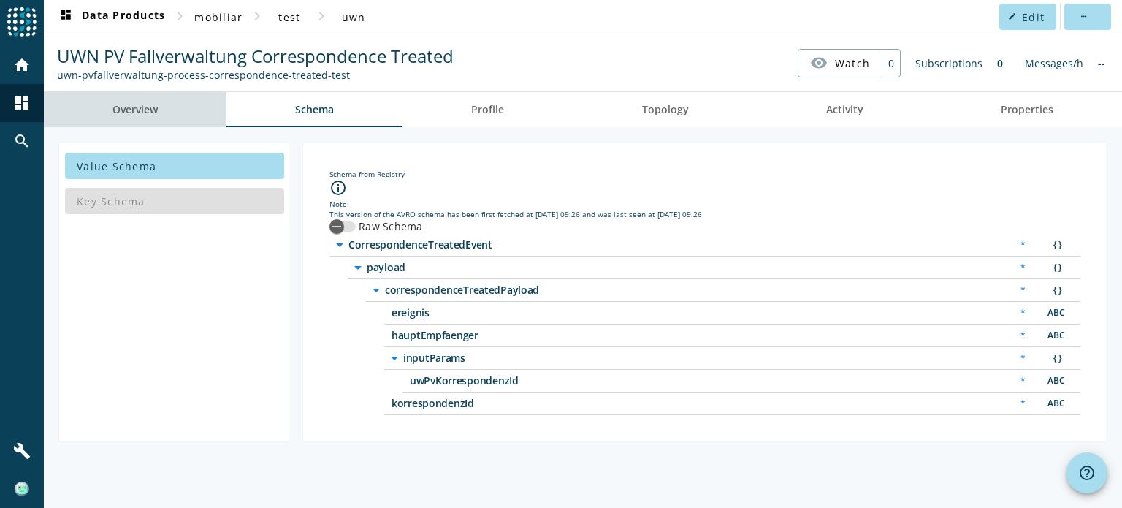
click at [147, 115] on span "Overview" at bounding box center [135, 109] width 45 height 10
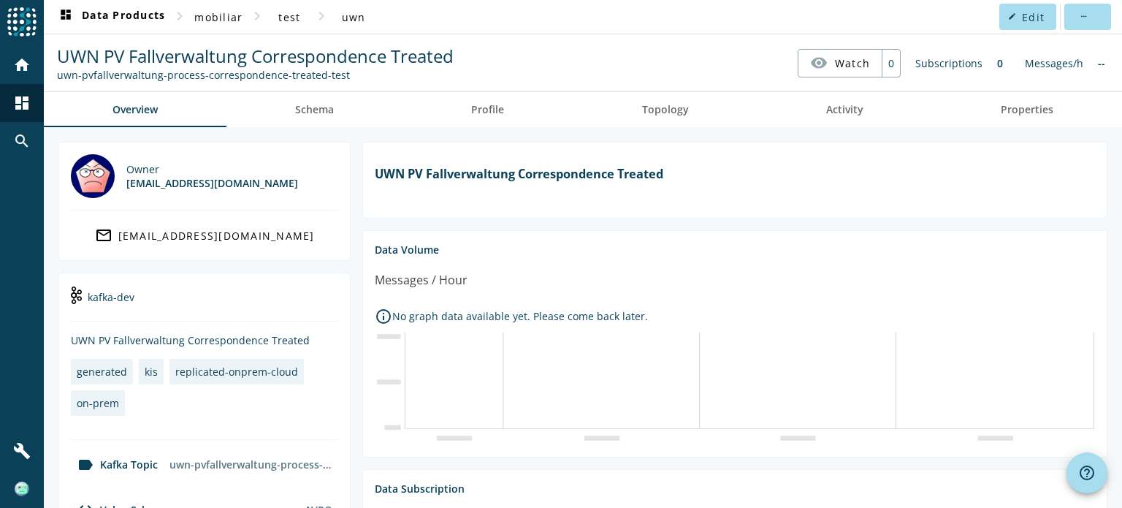
scroll to position [351, 0]
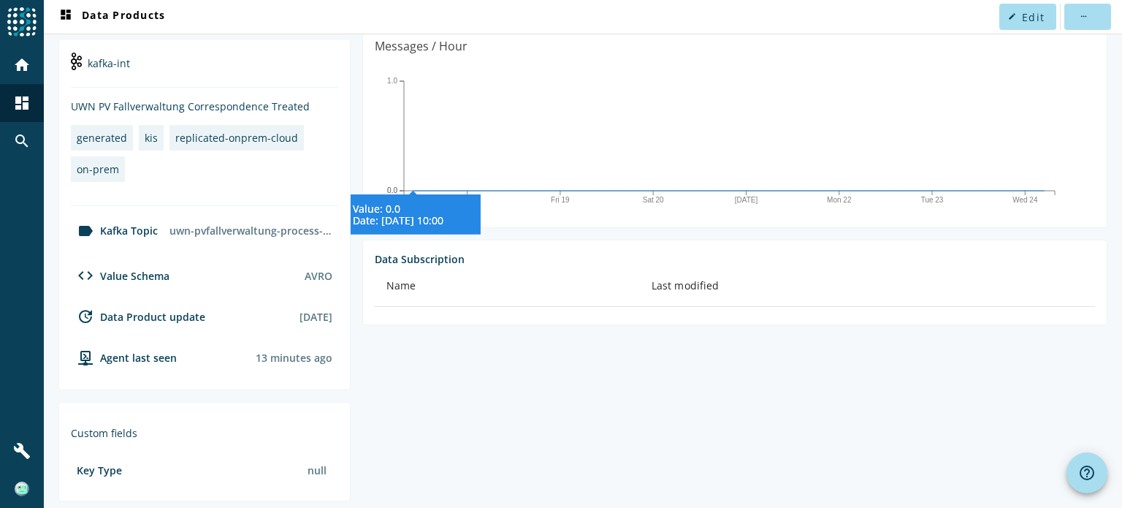
scroll to position [324, 0]
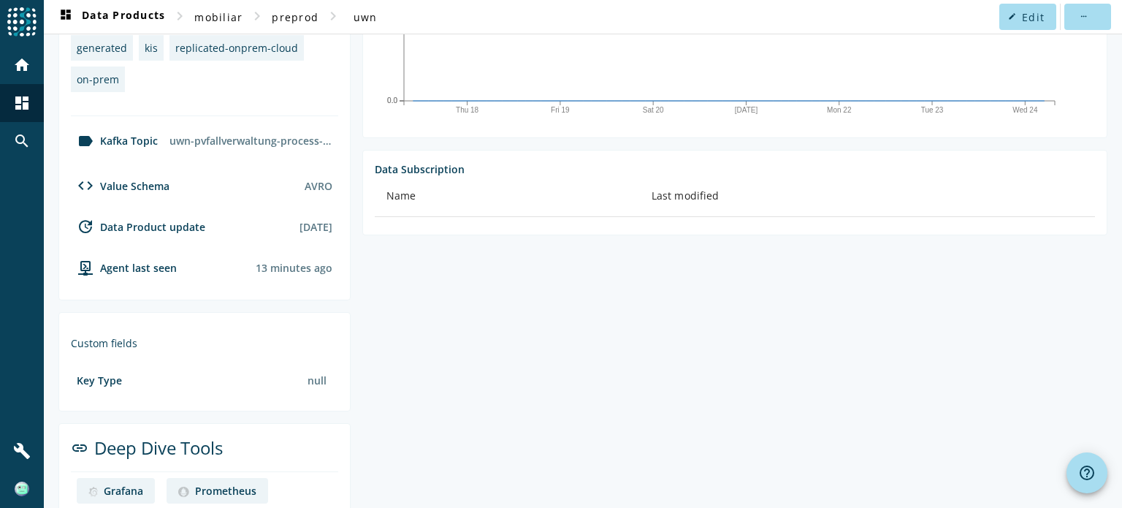
click at [124, 183] on div "code Value Schema" at bounding box center [120, 186] width 99 height 18
click at [83, 181] on mat-icon "code" at bounding box center [86, 186] width 18 height 18
click at [314, 186] on div "AVRO" at bounding box center [319, 186] width 28 height 14
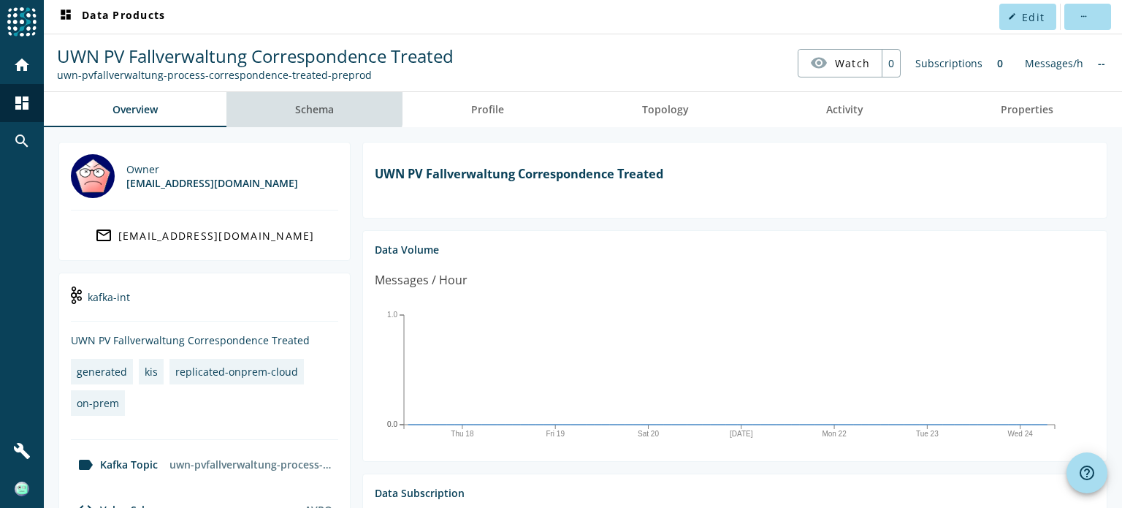
click at [311, 101] on span "Schema" at bounding box center [314, 109] width 39 height 35
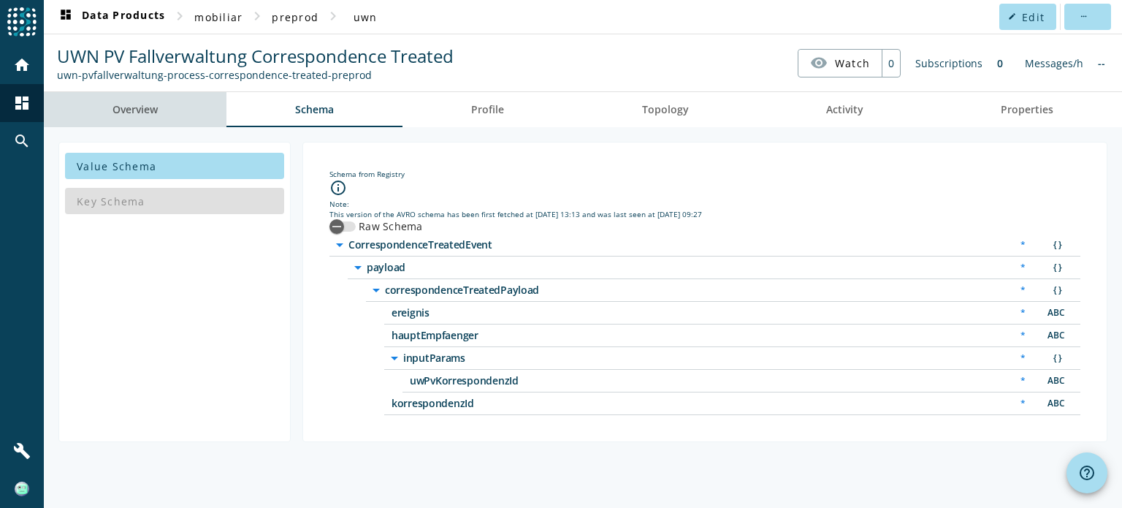
click at [175, 107] on link "Overview" at bounding box center [135, 109] width 183 height 35
